Goal: Answer question/provide support: Share knowledge or assist other users

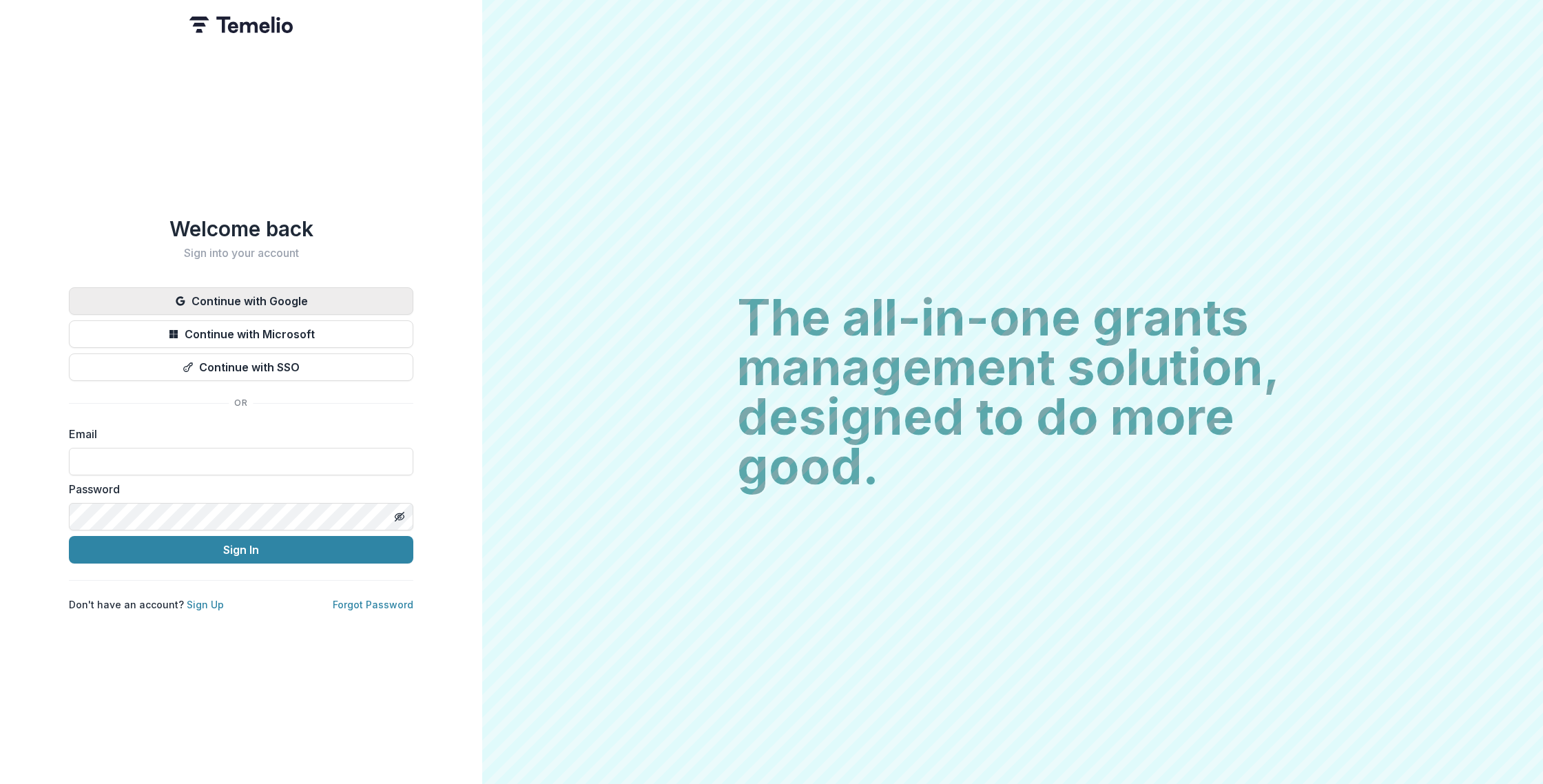
click at [316, 287] on button "Continue with Google" at bounding box center [241, 301] width 345 height 28
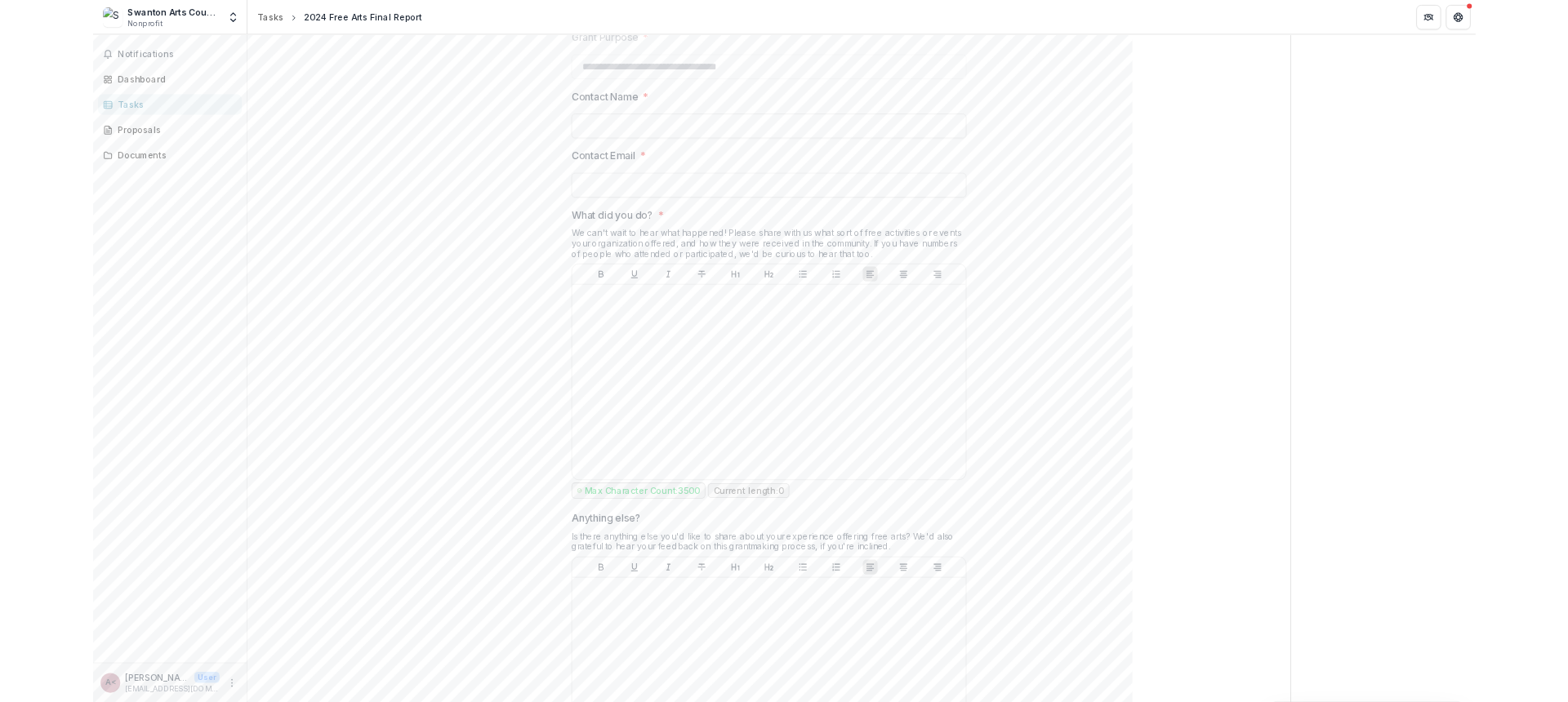
scroll to position [968, 0]
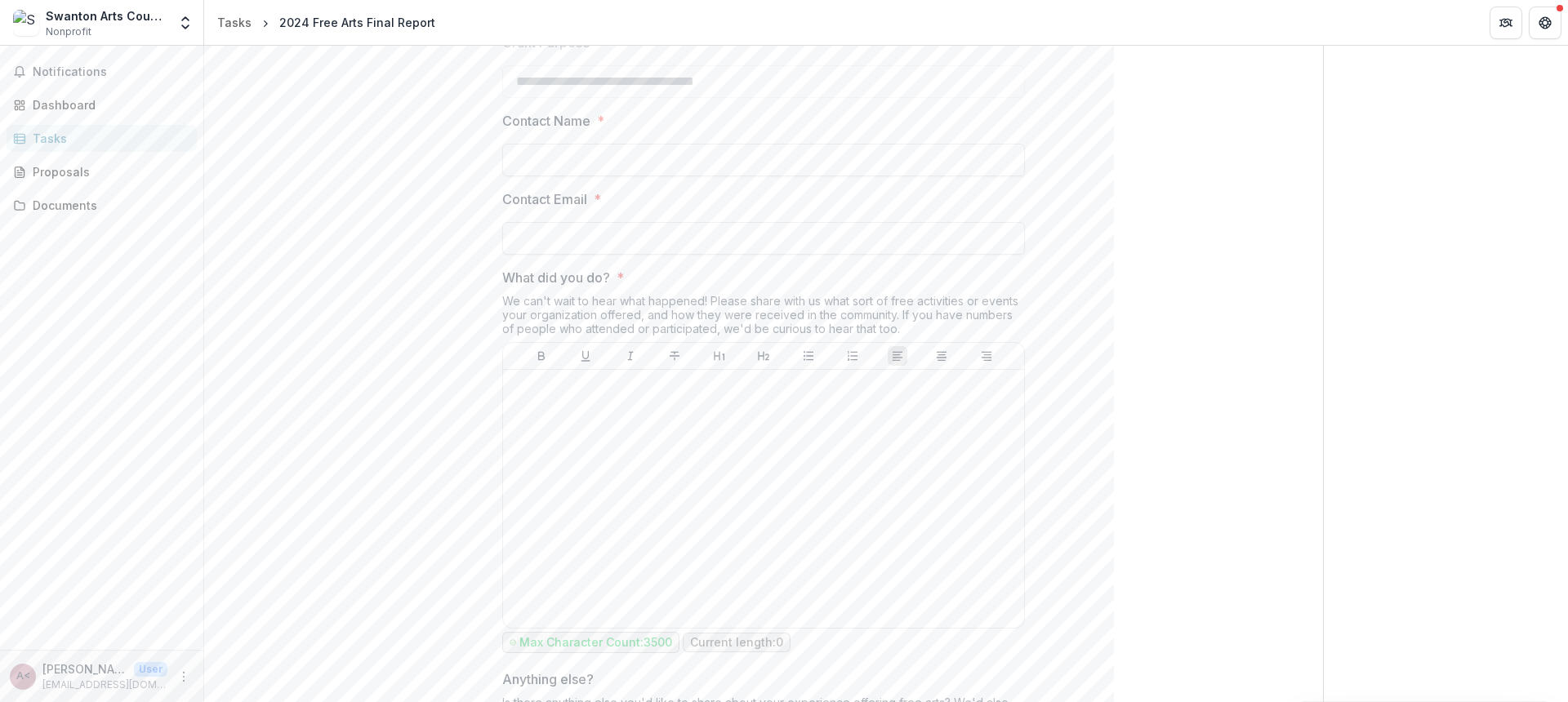
drag, startPoint x: 926, startPoint y: 330, endPoint x: 709, endPoint y: 300, distance: 219.1
click at [709, 300] on div "We can't wait to hear what happened! Please share with us what sort of free act…" at bounding box center [763, 317] width 523 height 48
copy div "Please share with us what sort of free activities or events your organization o…"
